Goal: Task Accomplishment & Management: Manage account settings

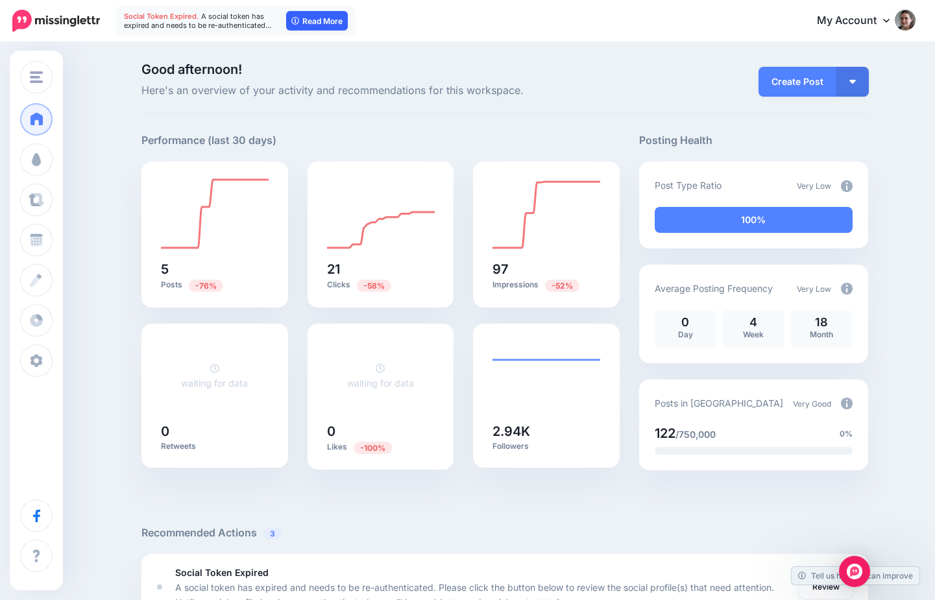
click at [335, 16] on link "Read More" at bounding box center [317, 20] width 62 height 19
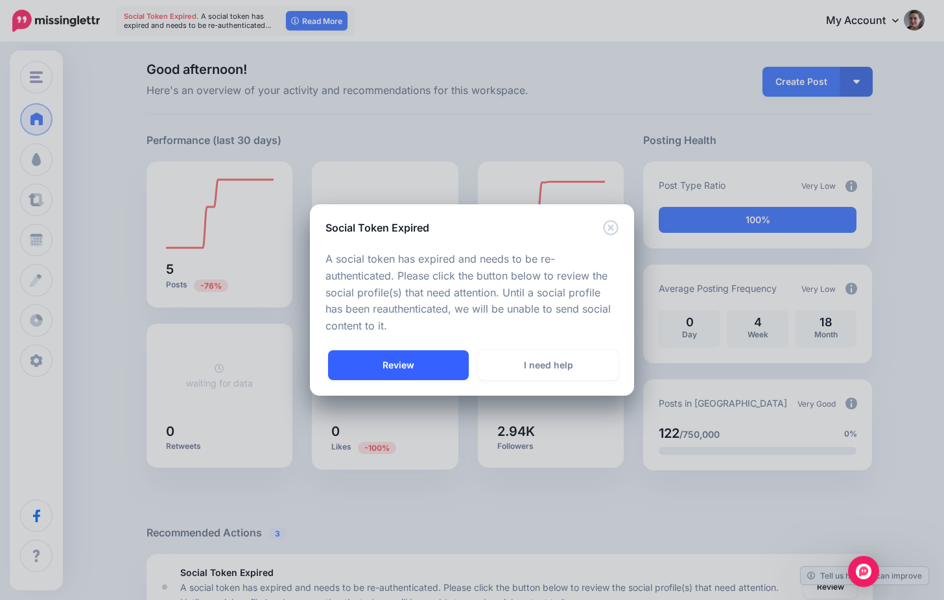
click at [397, 361] on link "Review" at bounding box center [398, 365] width 141 height 30
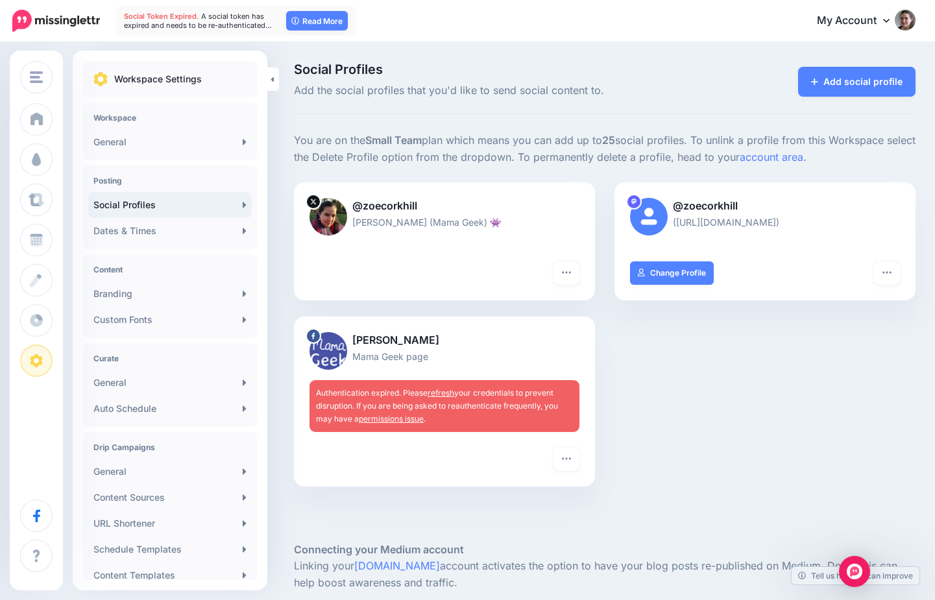
click at [438, 392] on link "refresh" at bounding box center [440, 393] width 27 height 10
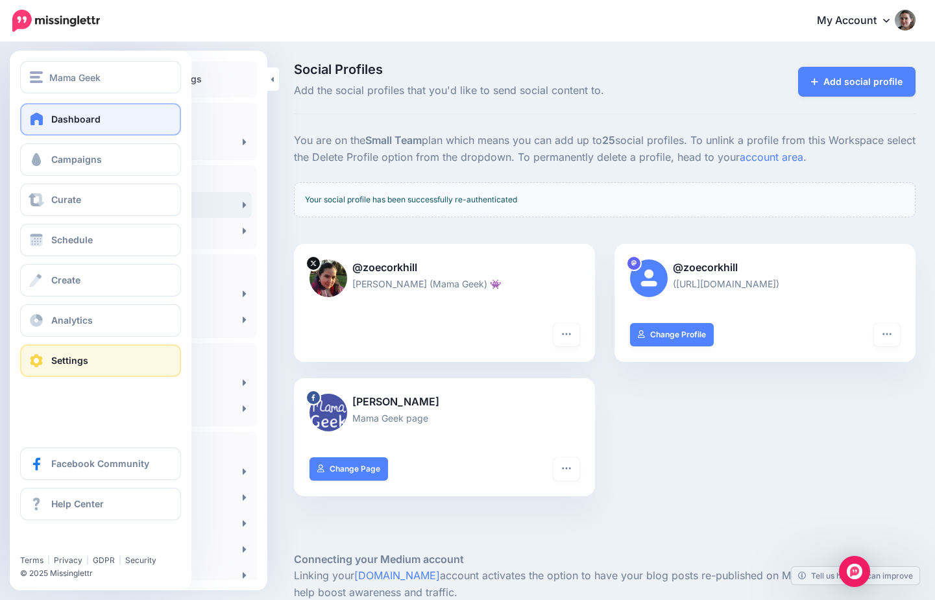
click at [42, 119] on span at bounding box center [37, 118] width 17 height 13
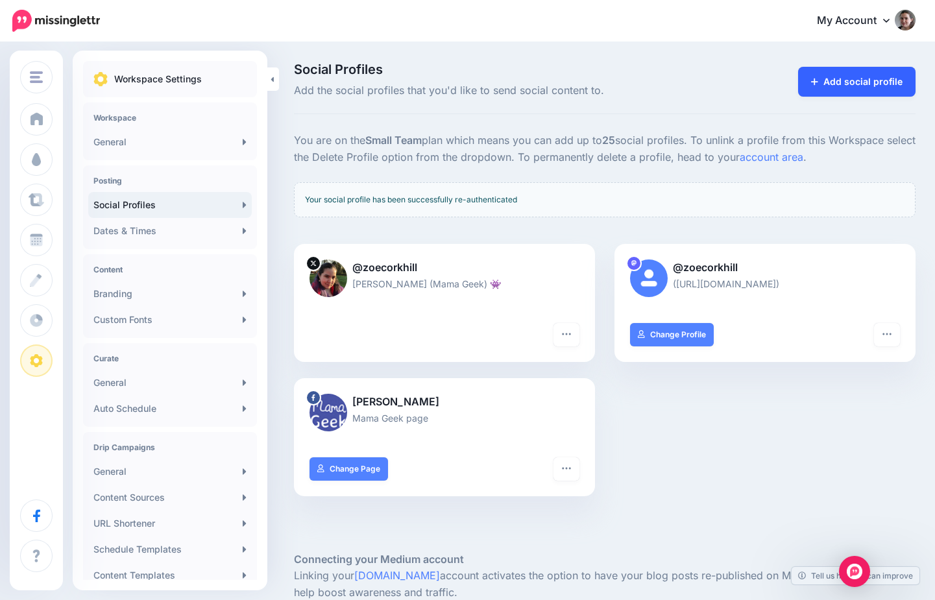
click at [856, 86] on link "Add social profile" at bounding box center [856, 82] width 117 height 30
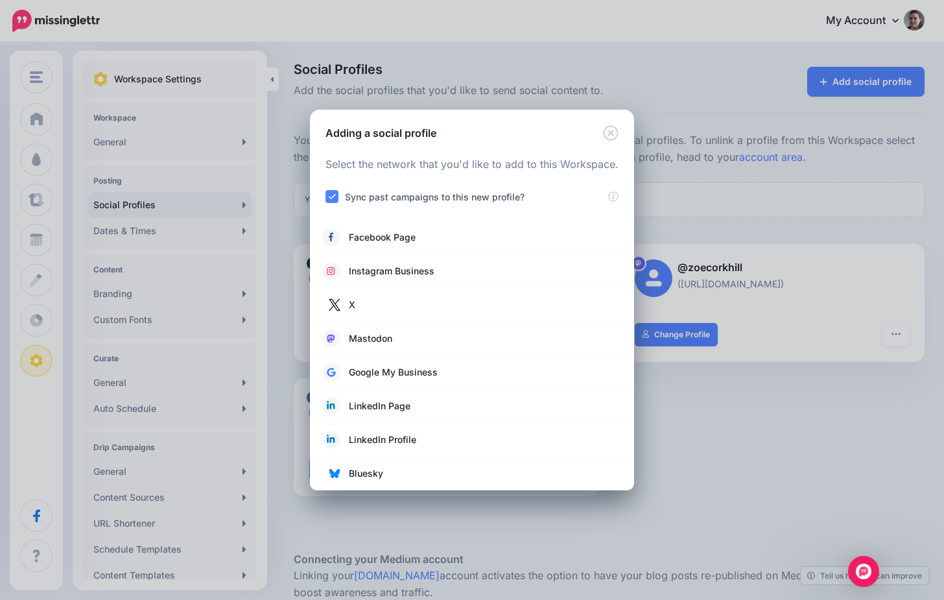
click at [616, 133] on icon "Close" at bounding box center [611, 133] width 16 height 16
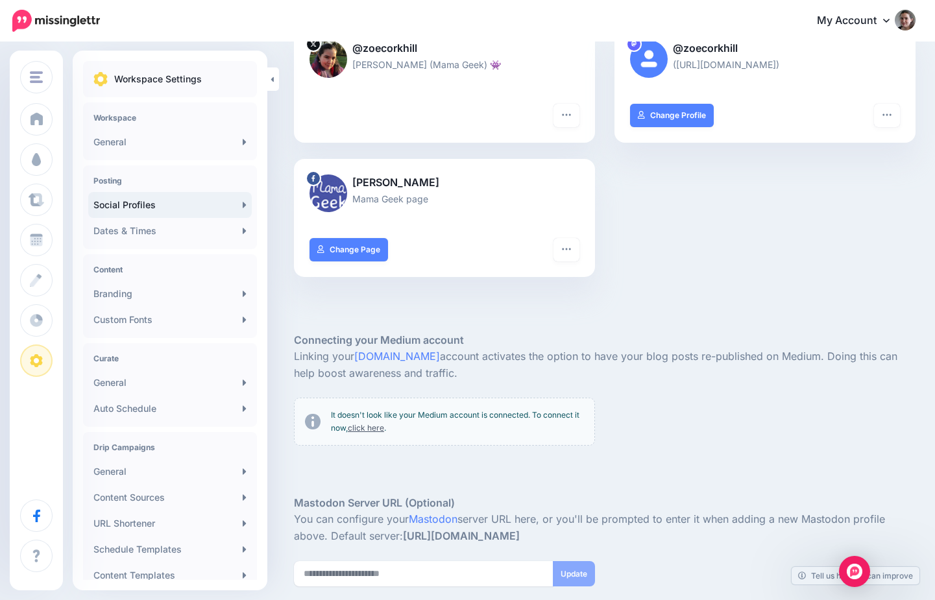
scroll to position [317, 0]
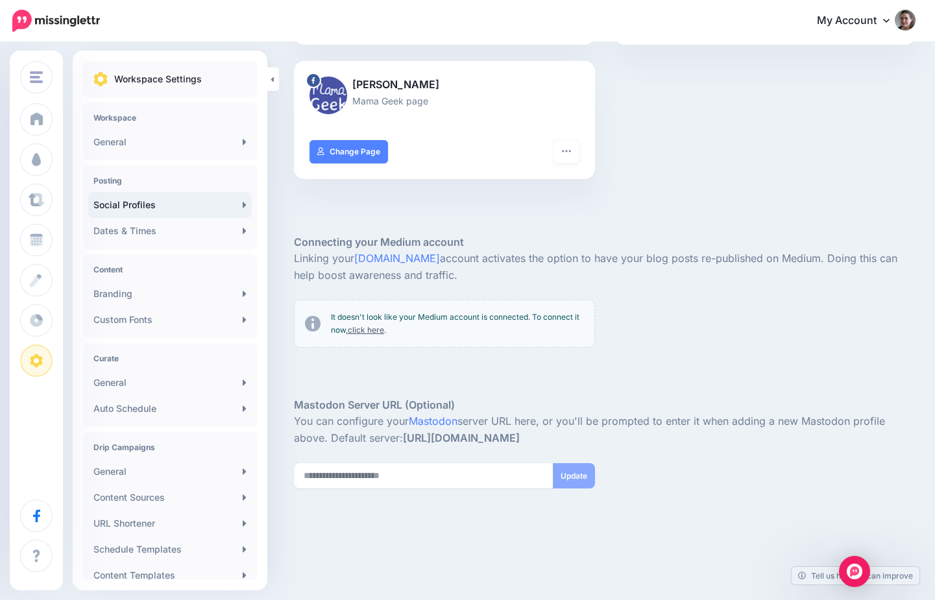
click at [66, 30] on img at bounding box center [56, 21] width 88 height 22
